Goal: Find specific page/section: Find specific page/section

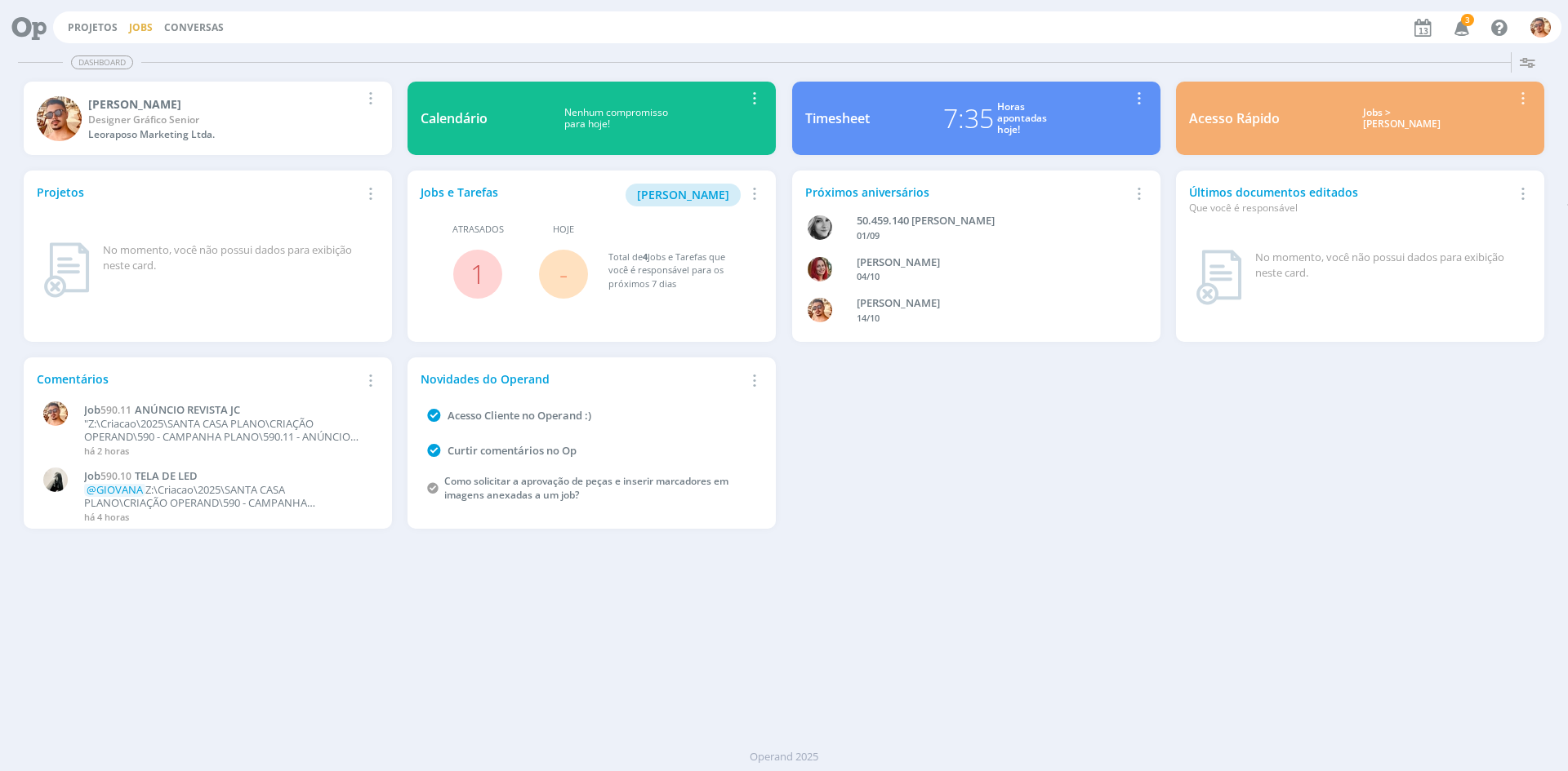
click at [137, 23] on link "Jobs" at bounding box center [141, 27] width 23 height 13
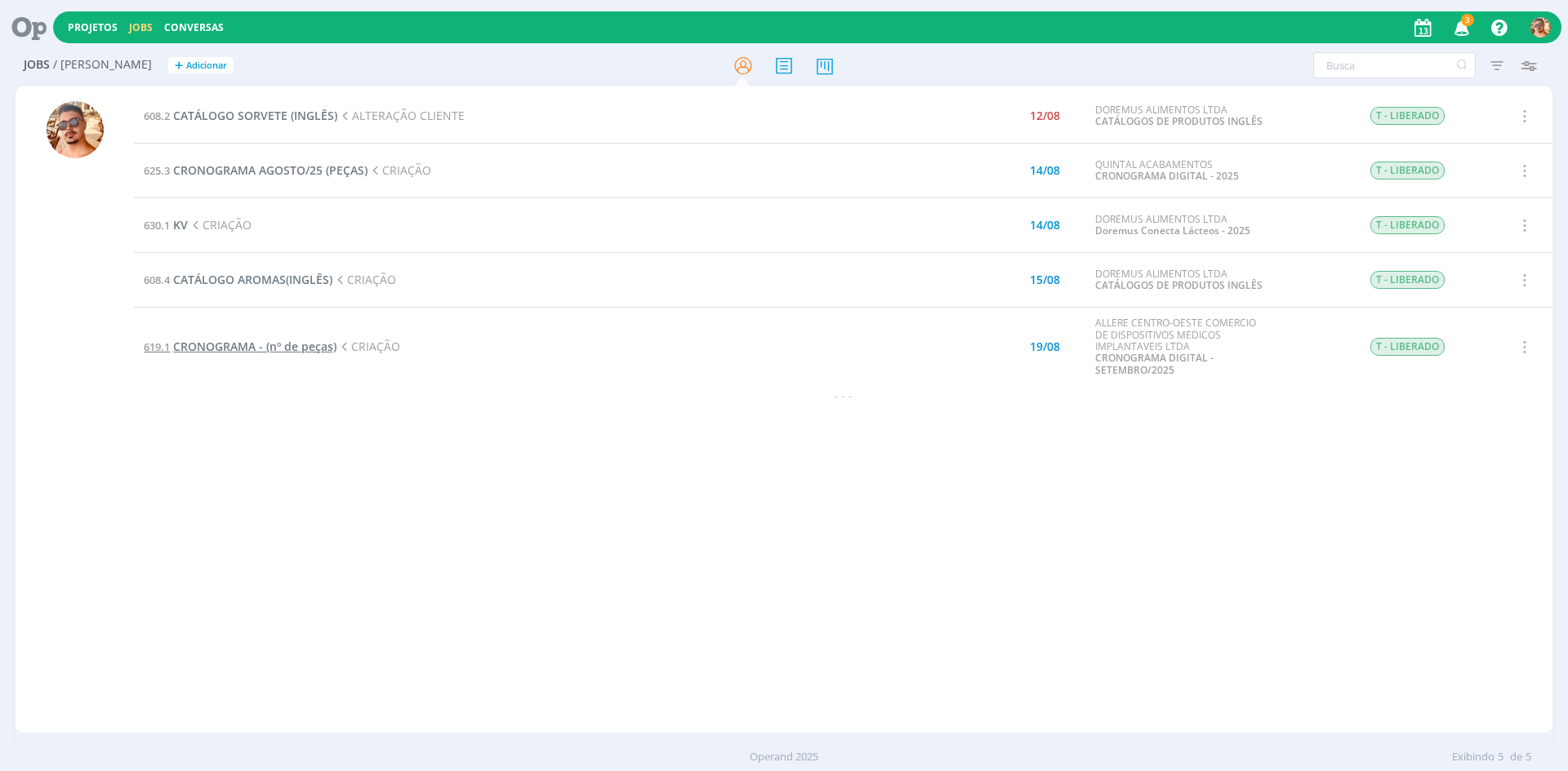
click at [317, 342] on span "CRONOGRAMA - (nº de peças)" at bounding box center [255, 346] width 163 height 15
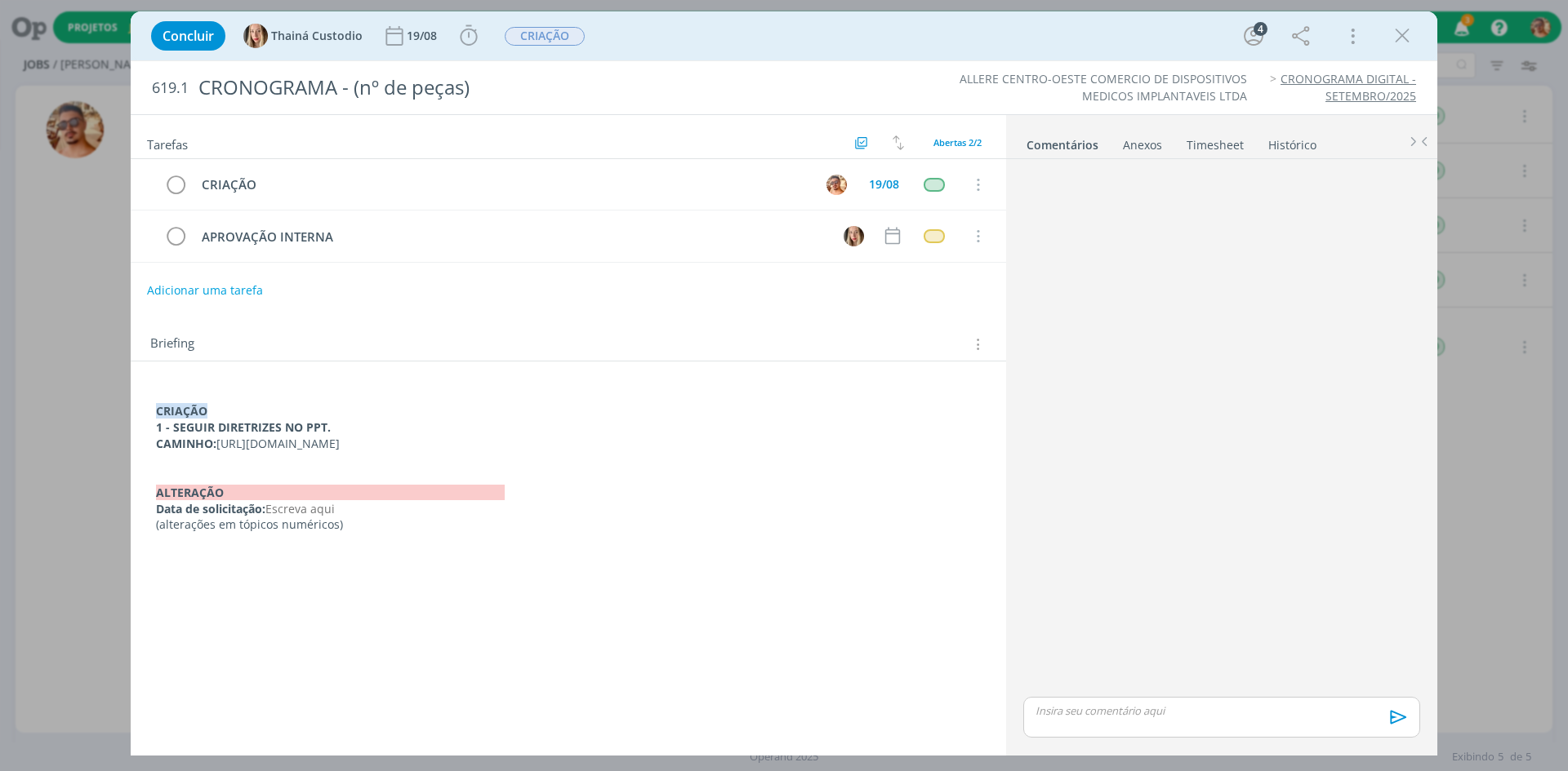
drag, startPoint x: 853, startPoint y: 447, endPoint x: 222, endPoint y: 447, distance: 631.0
click at [222, 447] on p "CAMINHO: [URL][DOMAIN_NAME]" at bounding box center [569, 444] width 825 height 16
copy p "[URL][DOMAIN_NAME]"
